Goal: Information Seeking & Learning: Learn about a topic

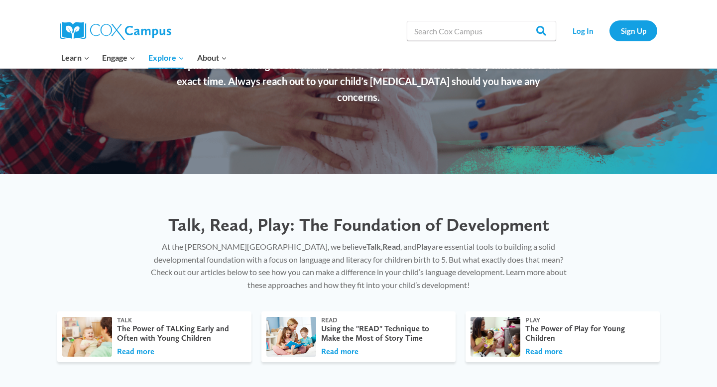
scroll to position [54, 0]
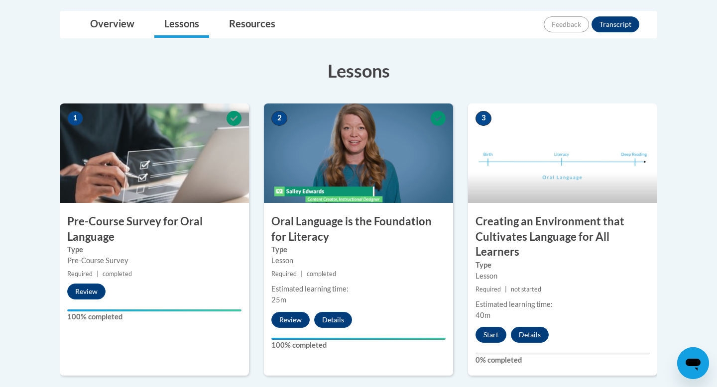
scroll to position [248, 0]
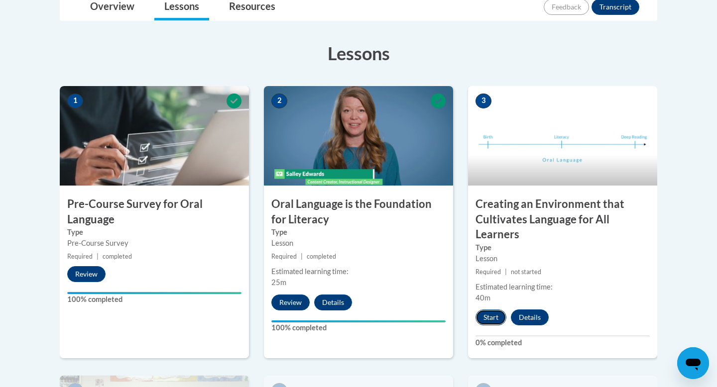
click at [491, 323] on button "Start" at bounding box center [491, 318] width 31 height 16
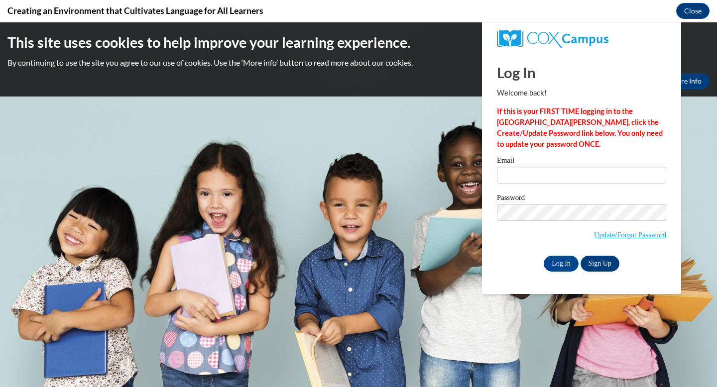
scroll to position [0, 0]
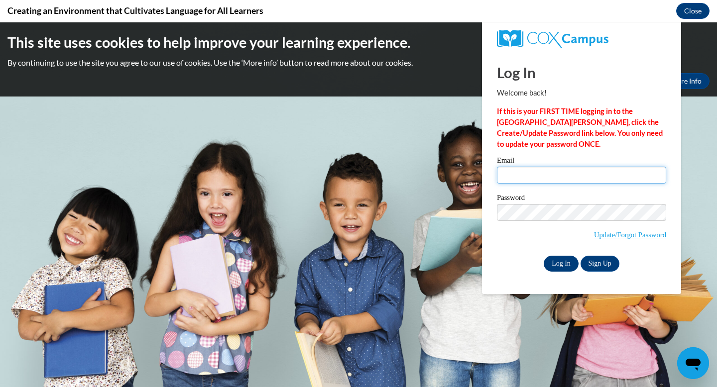
type input "[EMAIL_ADDRESS][DOMAIN_NAME]"
click at [562, 264] on input "Log In" at bounding box center [561, 264] width 35 height 16
click at [565, 258] on input "Log In" at bounding box center [561, 264] width 35 height 16
click at [557, 263] on input "Log In" at bounding box center [561, 264] width 35 height 16
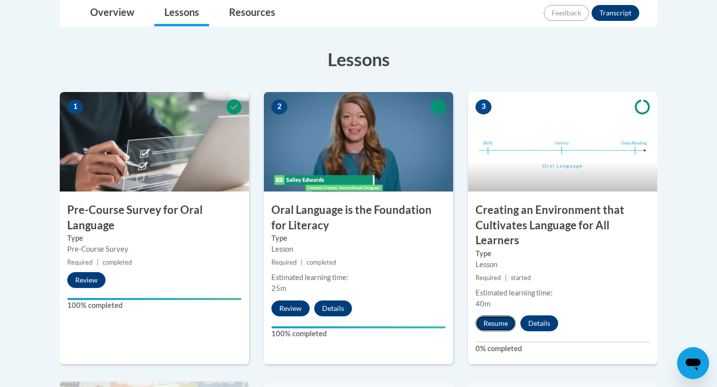
click at [497, 329] on button "Resume" at bounding box center [496, 324] width 40 height 16
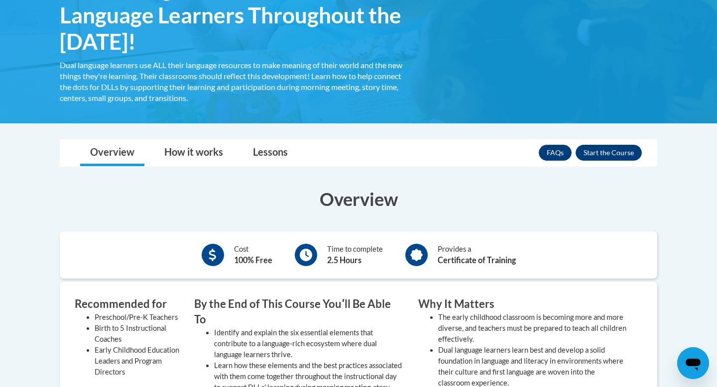
scroll to position [277, 0]
